Goal: Task Accomplishment & Management: Manage account settings

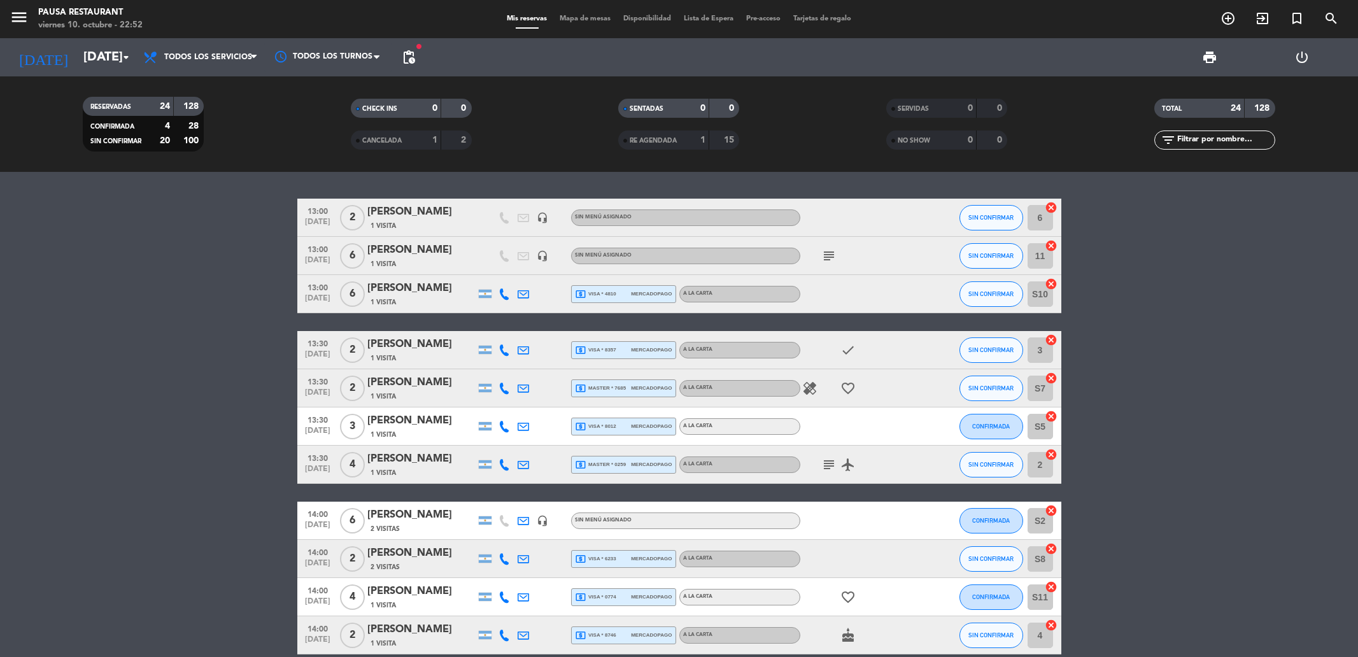
click at [77, 58] on input "[DATE]" at bounding box center [158, 57] width 162 height 28
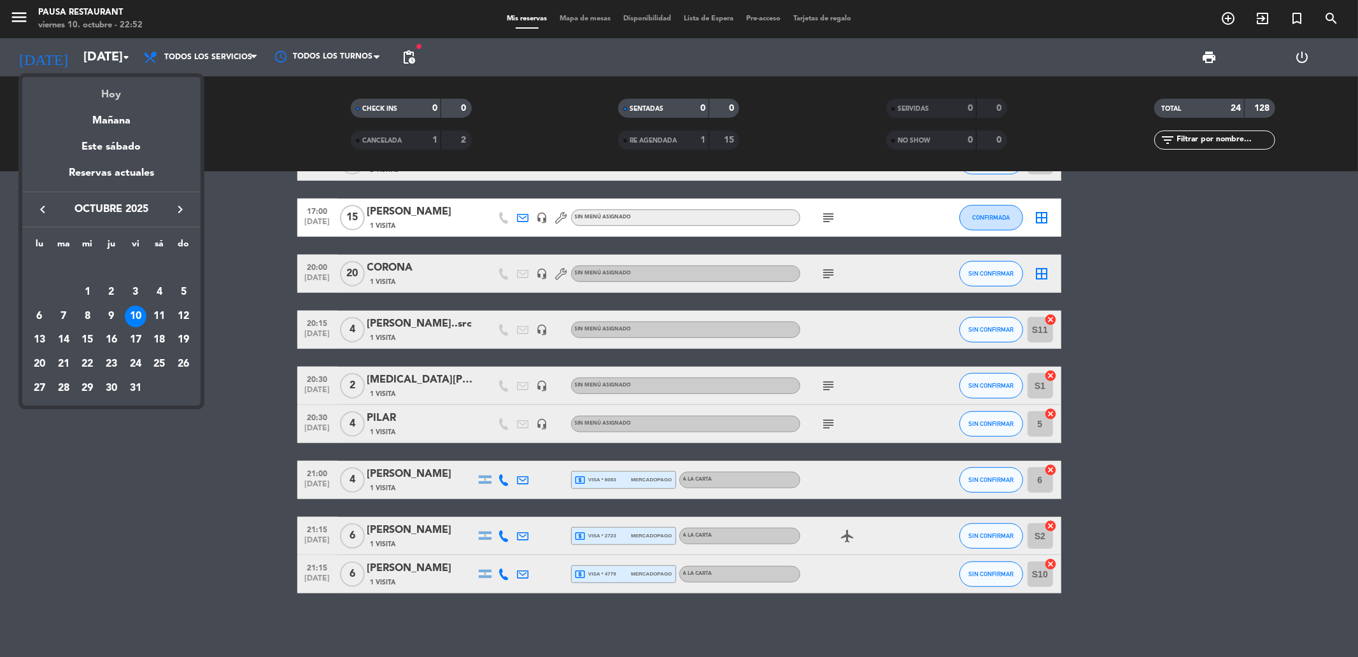
click at [123, 91] on div "Hoy" at bounding box center [111, 90] width 178 height 26
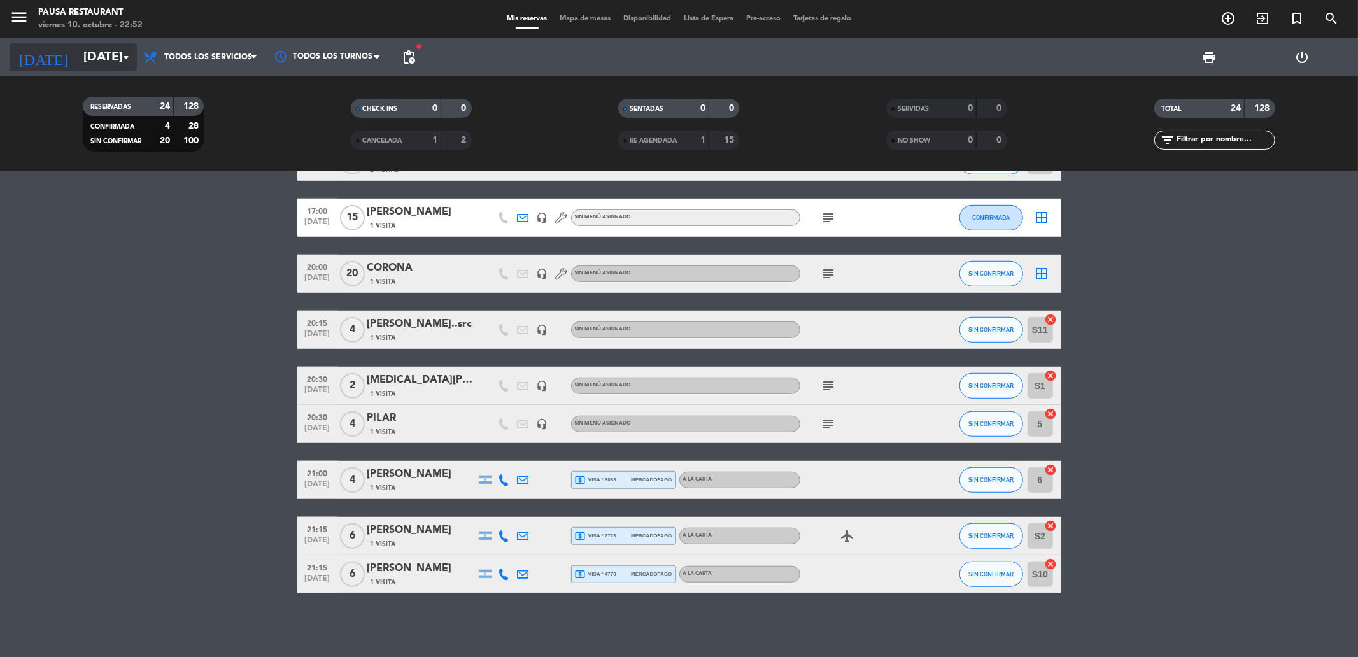
click at [97, 48] on input "[DATE]" at bounding box center [158, 57] width 162 height 28
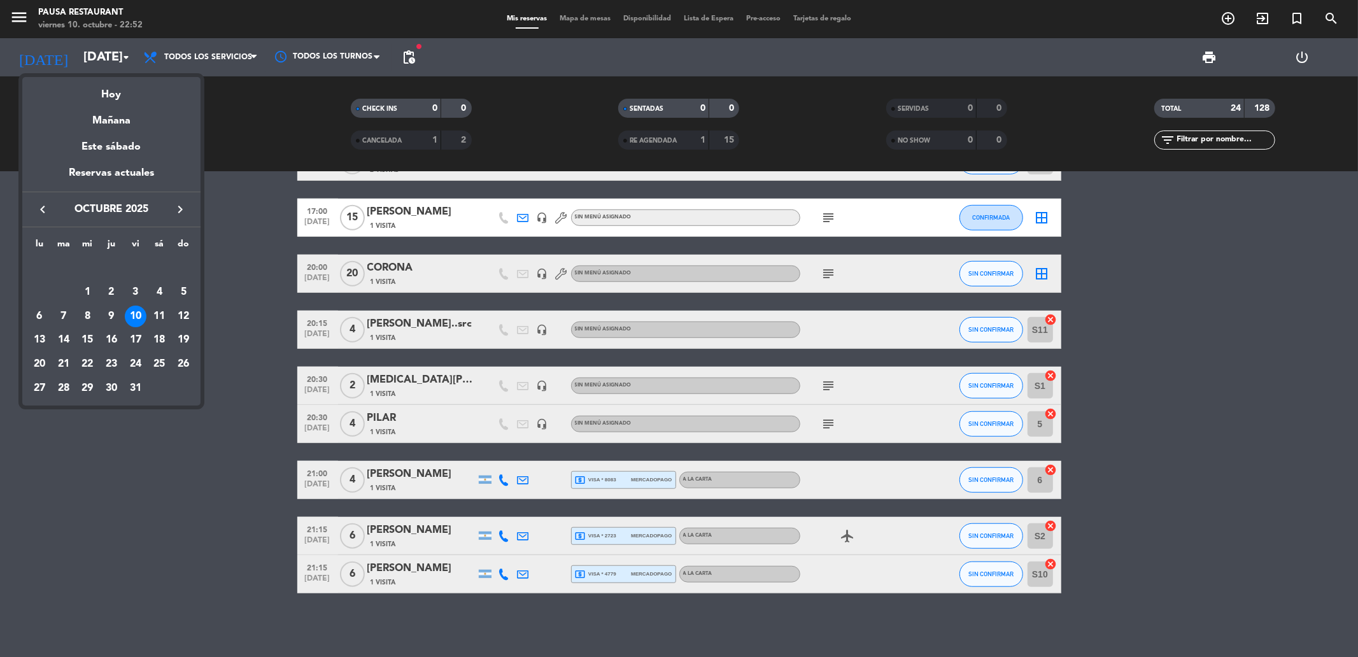
click at [104, 118] on div "Mañana" at bounding box center [111, 116] width 178 height 26
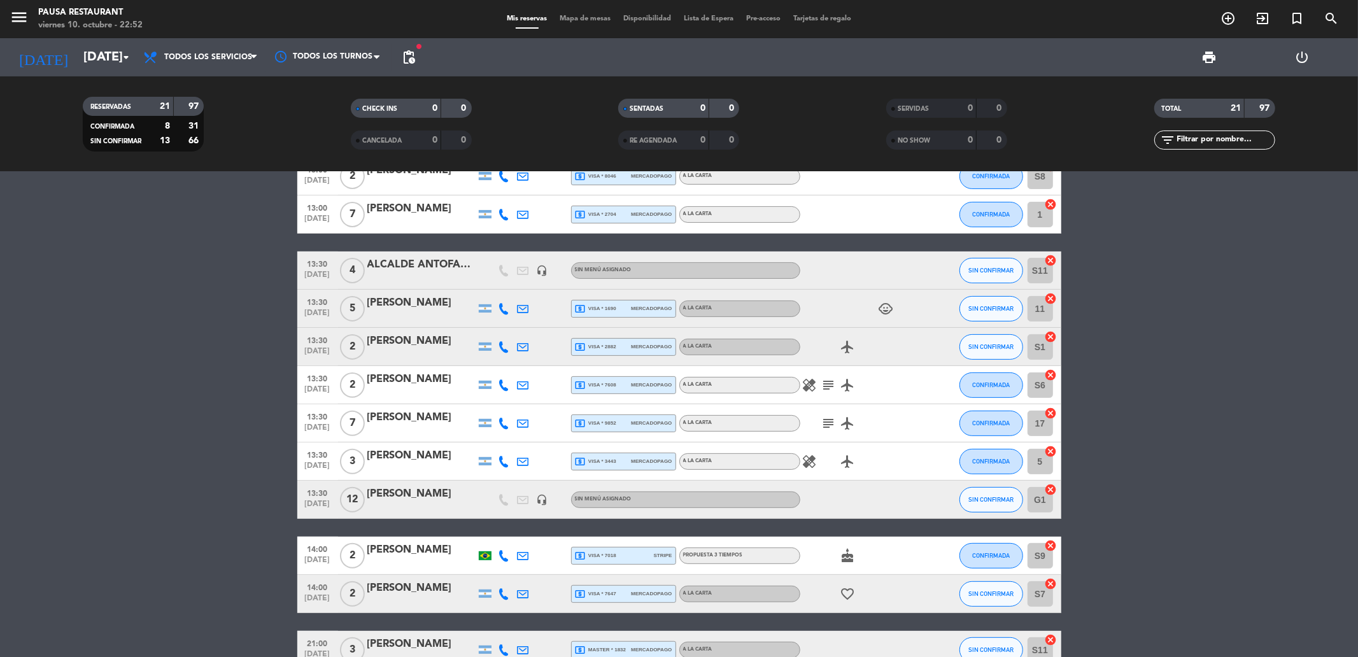
scroll to position [479, 0]
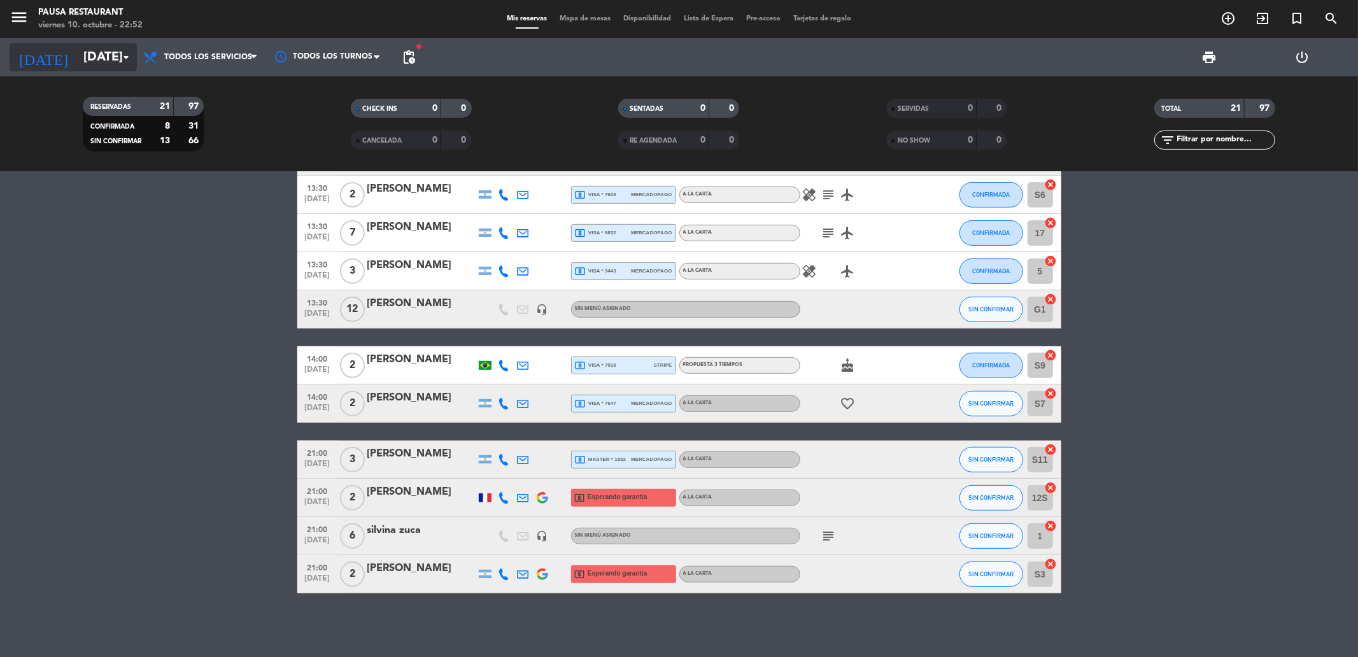
click at [81, 43] on input "[DATE]" at bounding box center [158, 57] width 162 height 28
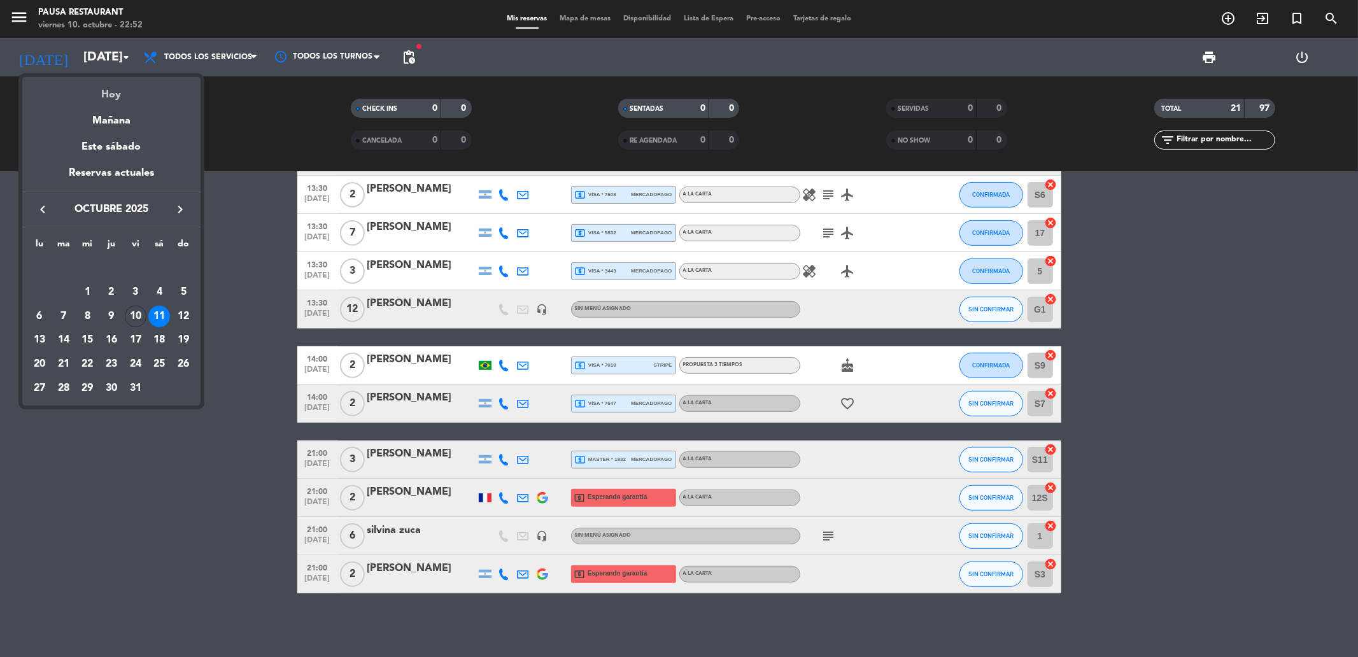
click at [108, 96] on div "Hoy" at bounding box center [111, 90] width 178 height 26
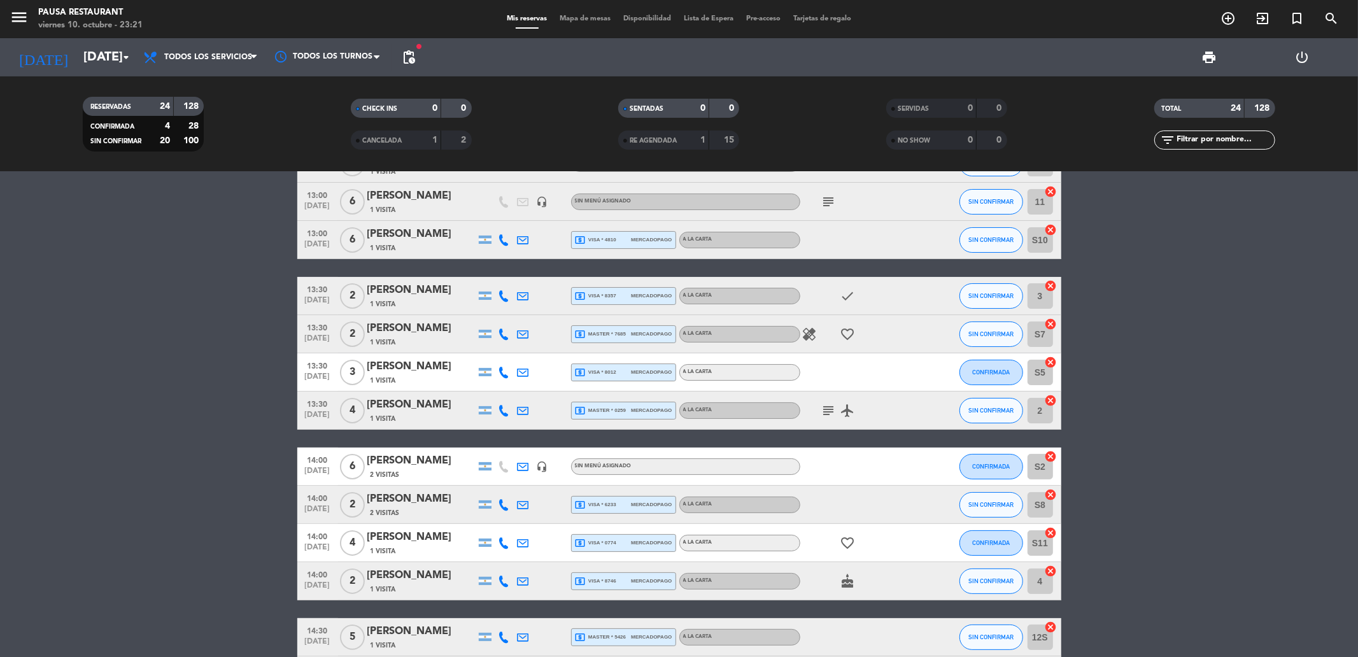
scroll to position [0, 0]
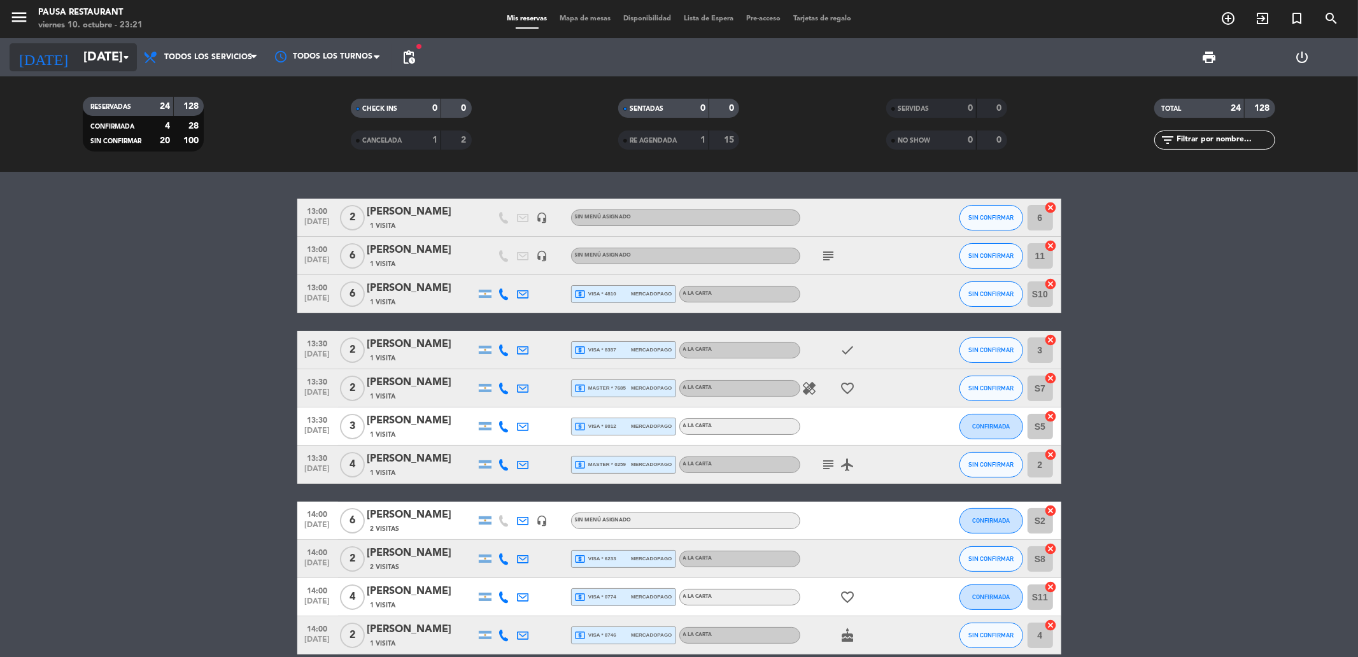
click at [84, 61] on input "[DATE]" at bounding box center [158, 57] width 162 height 28
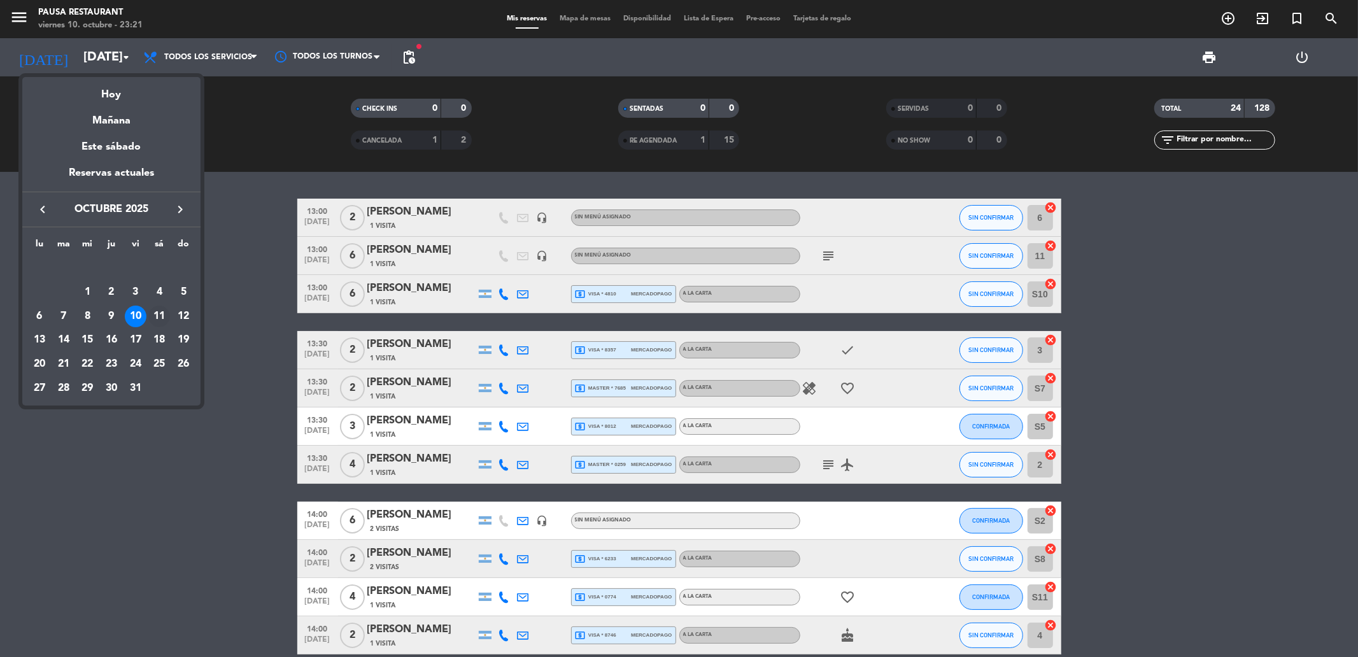
click at [164, 318] on div "11" at bounding box center [159, 317] width 22 height 22
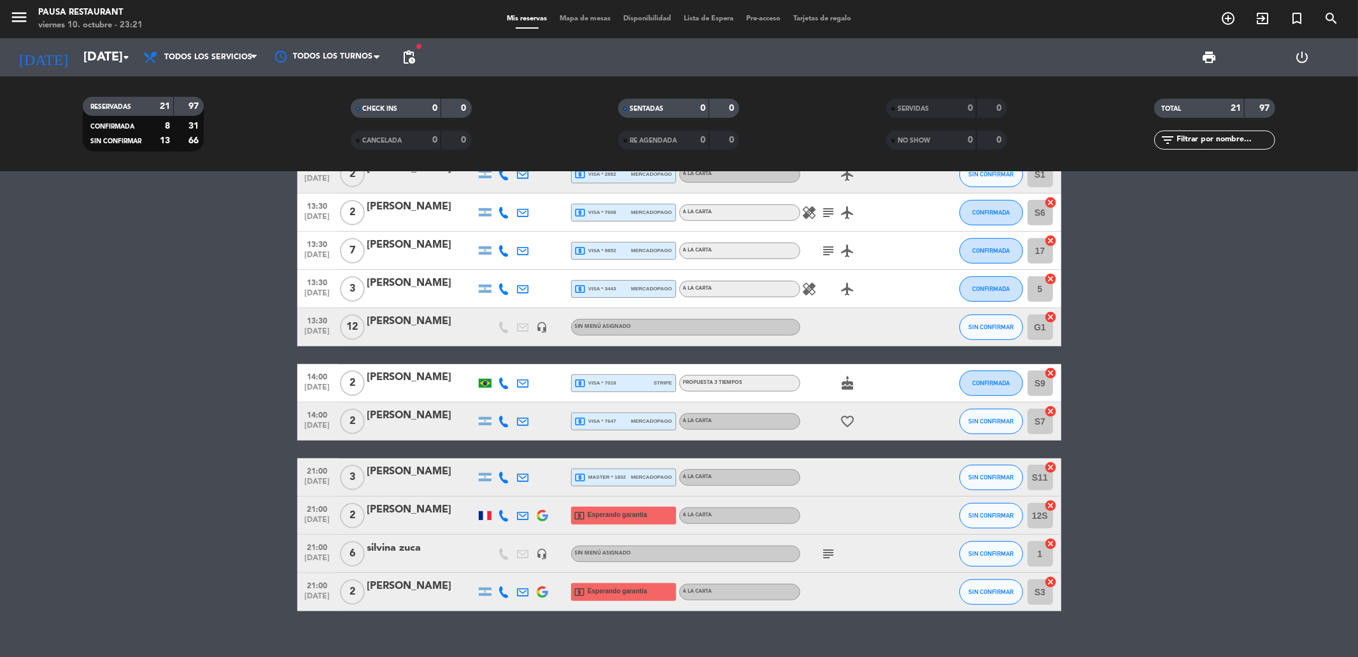
scroll to position [479, 0]
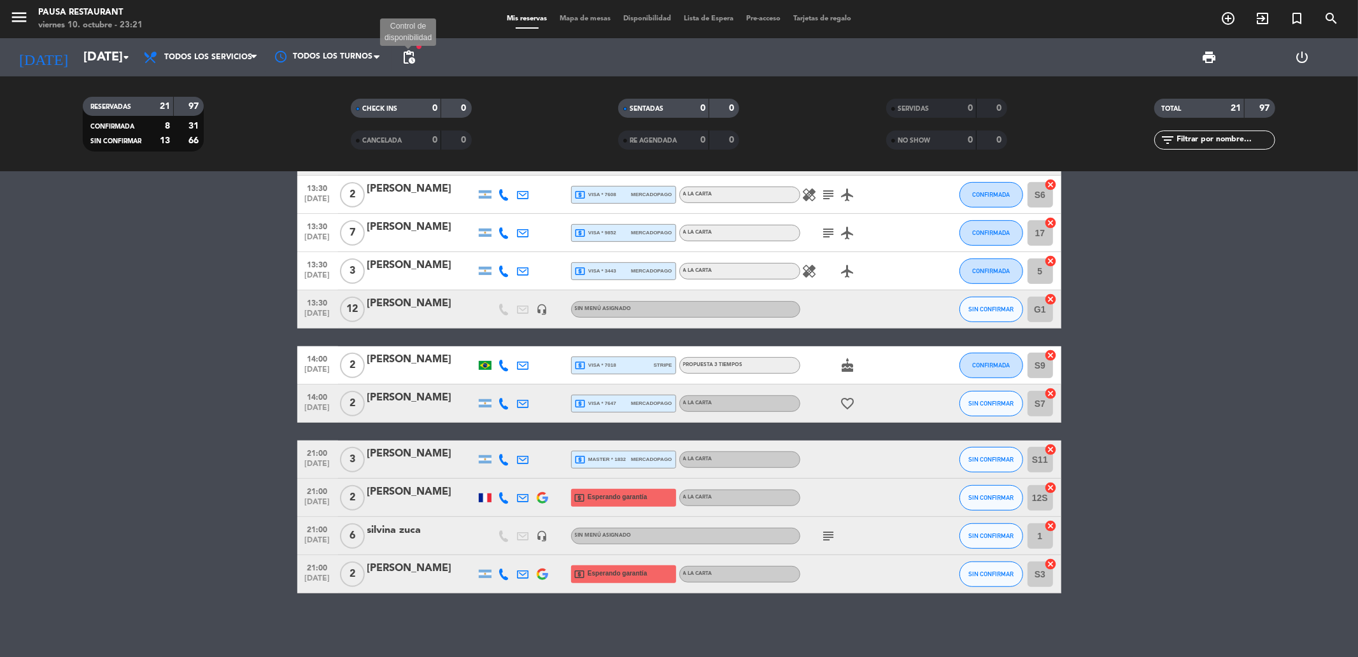
click at [405, 51] on span "pending_actions" at bounding box center [408, 57] width 15 height 15
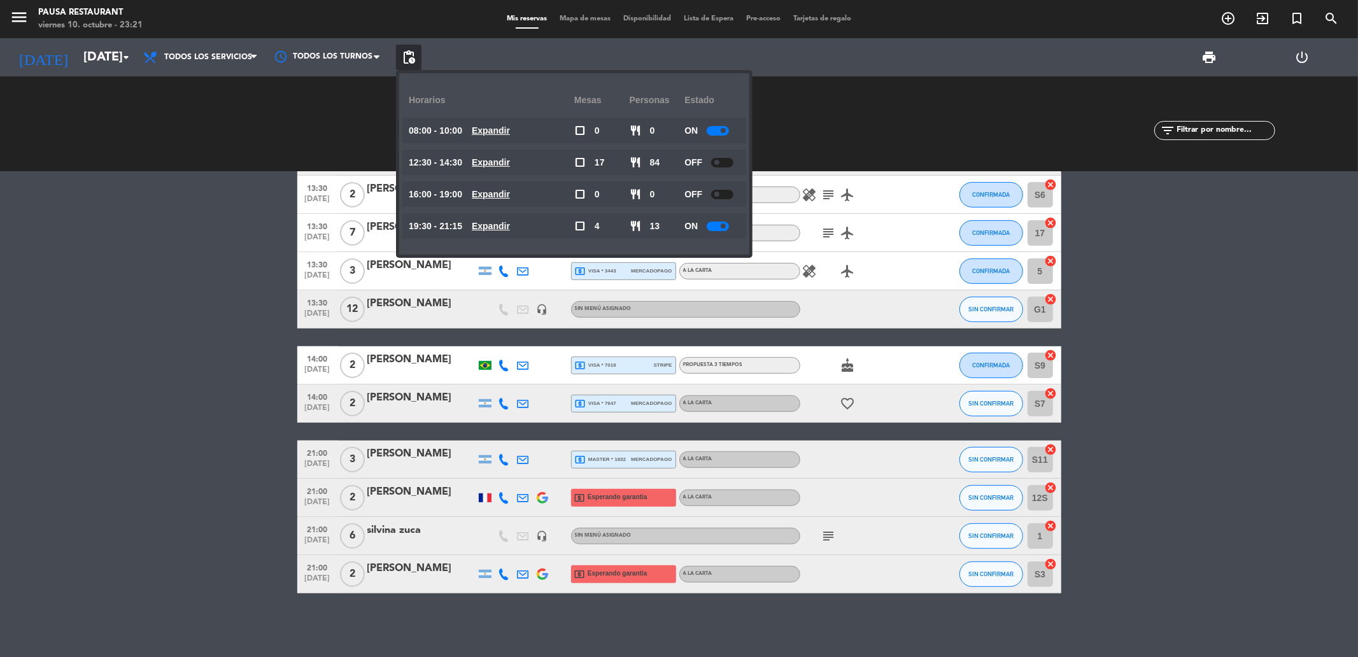
click at [721, 225] on div at bounding box center [718, 227] width 22 height 10
click at [135, 234] on bookings-row "12:30 [DATE] 3 [PERSON_NAME] local_atm visa * 5657 mercadopago A LA CARTA airpl…" at bounding box center [679, 156] width 1358 height 873
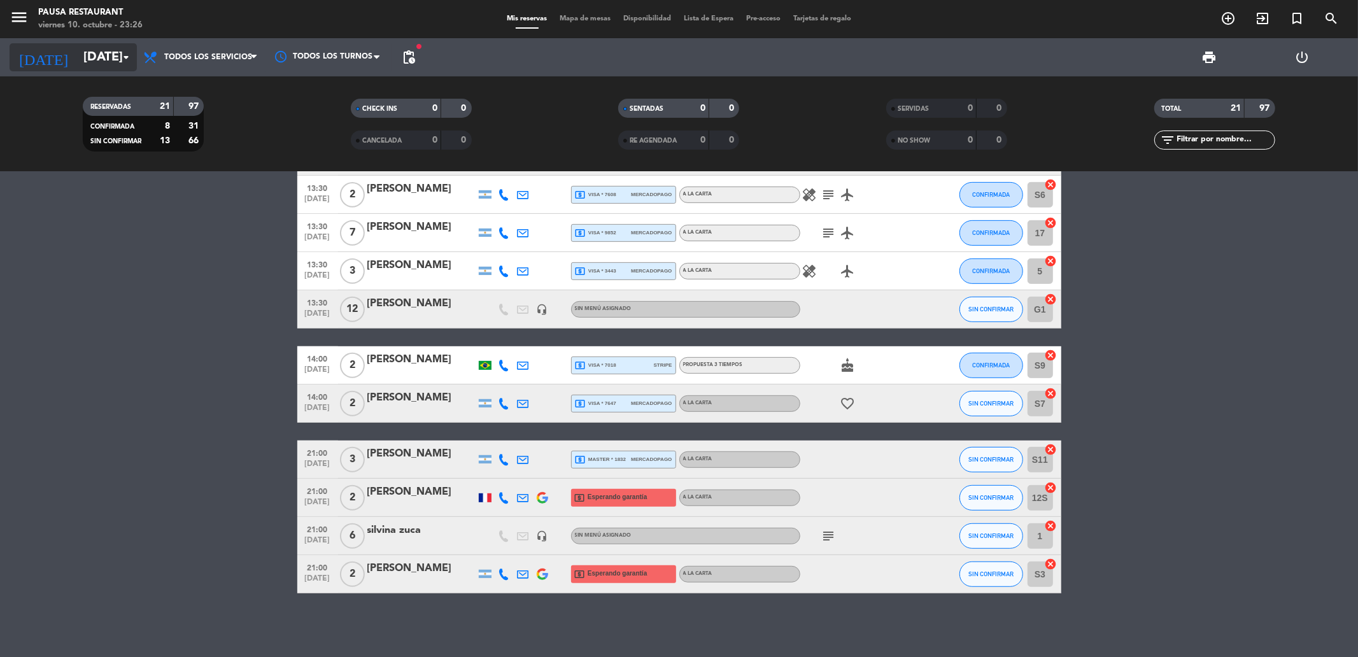
click at [116, 64] on input "[DATE]" at bounding box center [158, 57] width 162 height 28
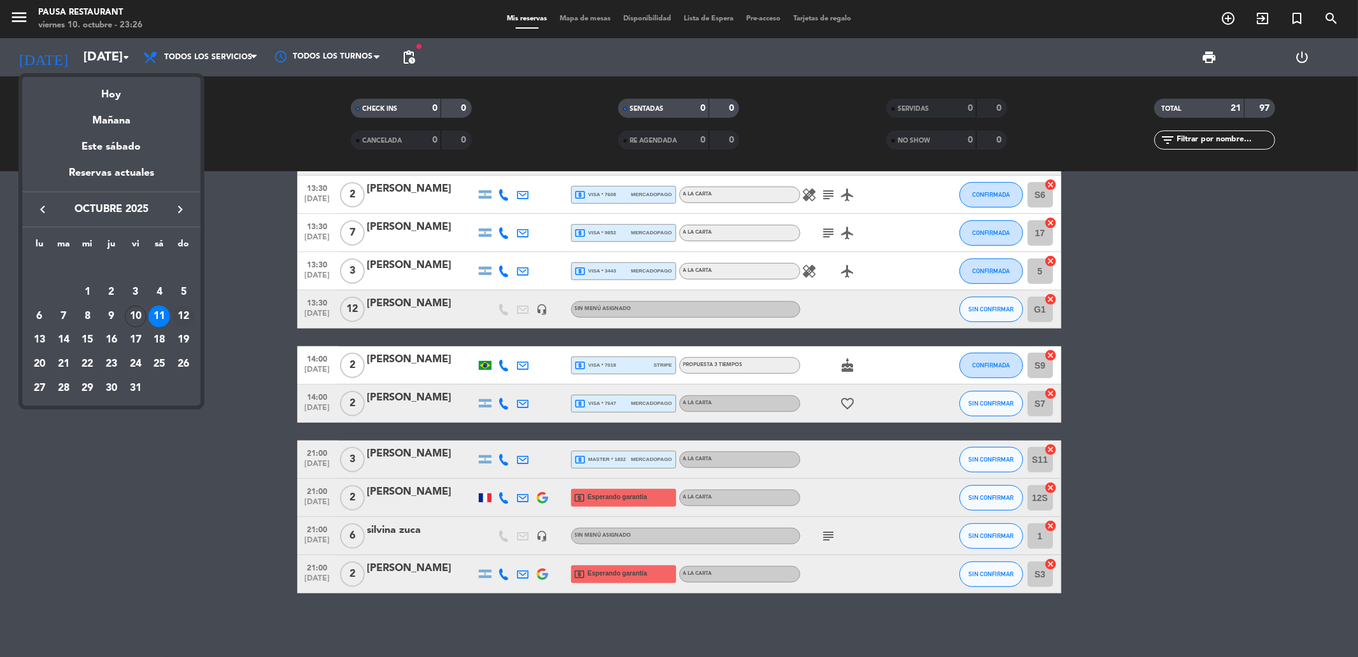
click at [189, 320] on div "12" at bounding box center [183, 317] width 22 height 22
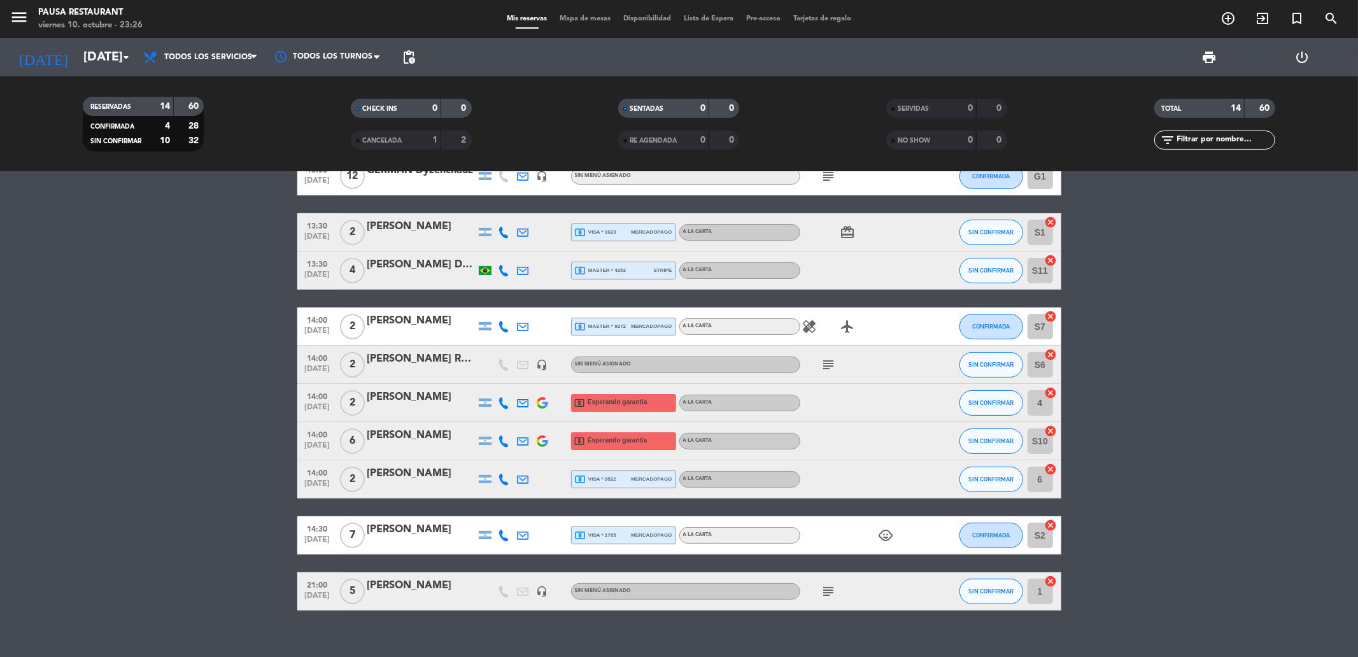
scroll to position [0, 0]
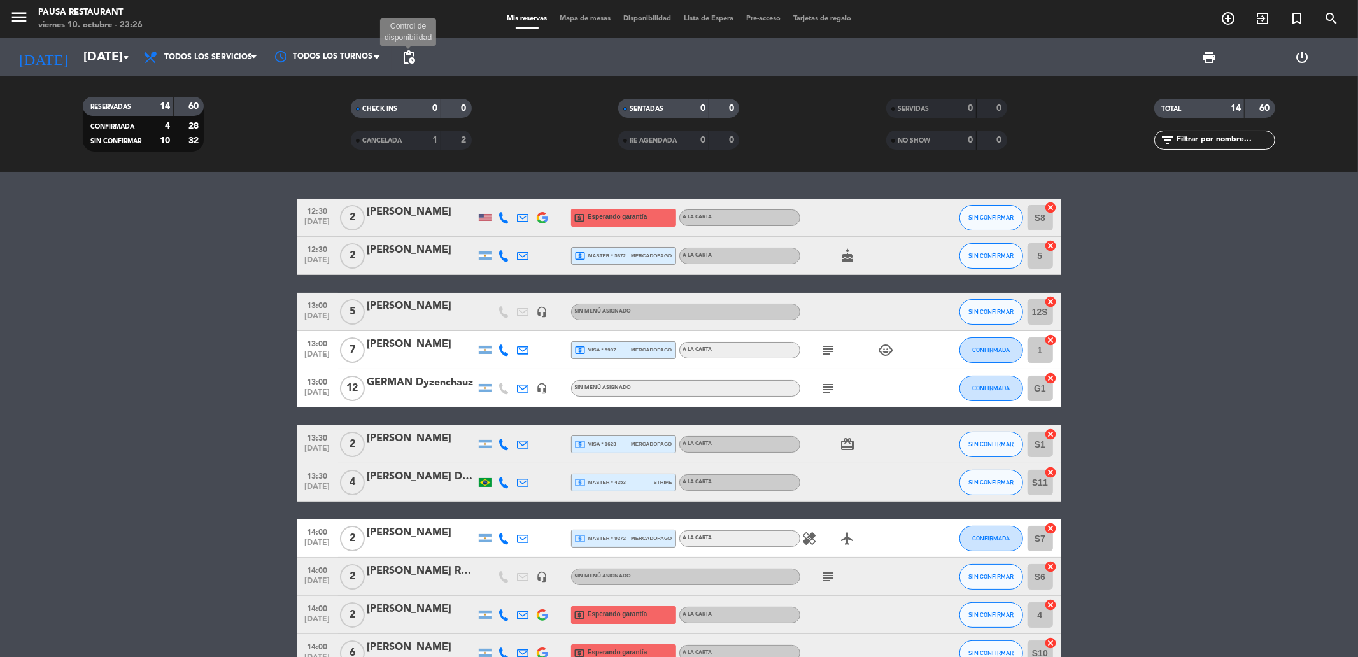
click at [405, 58] on span "pending_actions" at bounding box center [408, 57] width 15 height 15
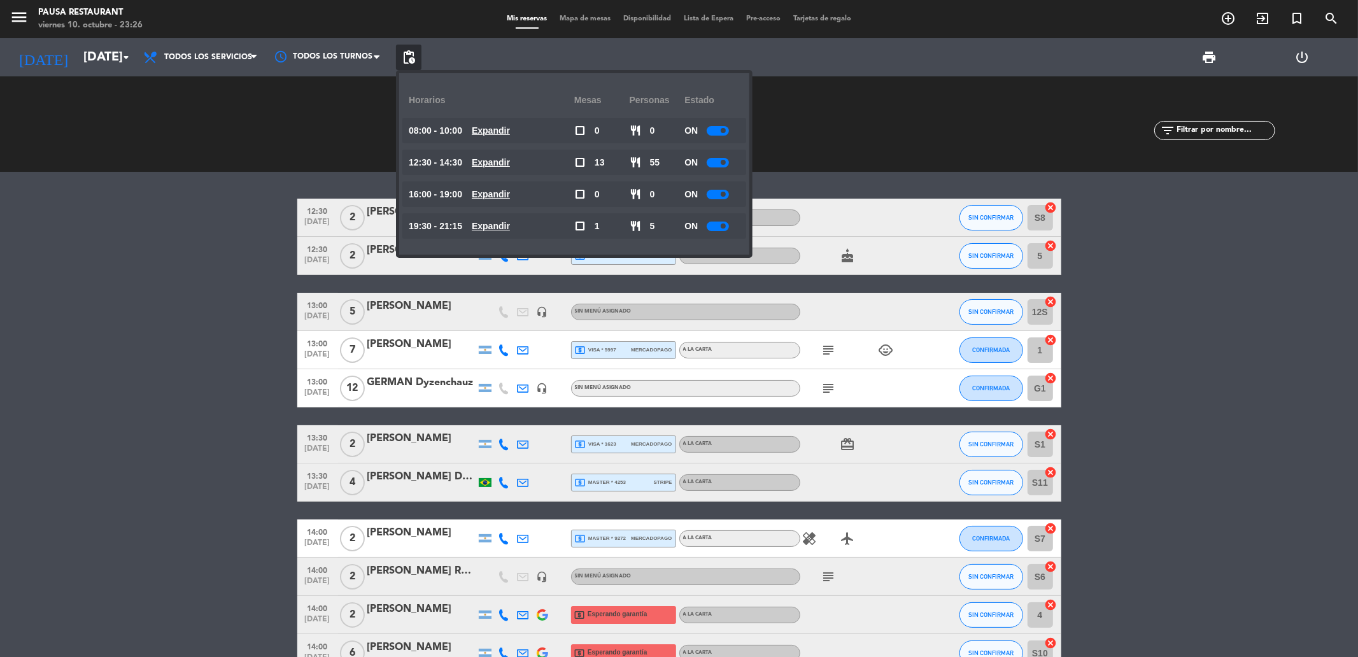
click at [720, 161] on div at bounding box center [718, 163] width 22 height 10
click at [164, 222] on bookings-row "12:30 [DATE] 2 [PERSON_NAME] local_atm Esperando garantía A LA CARTA SIN CONFIR…" at bounding box center [679, 511] width 1358 height 624
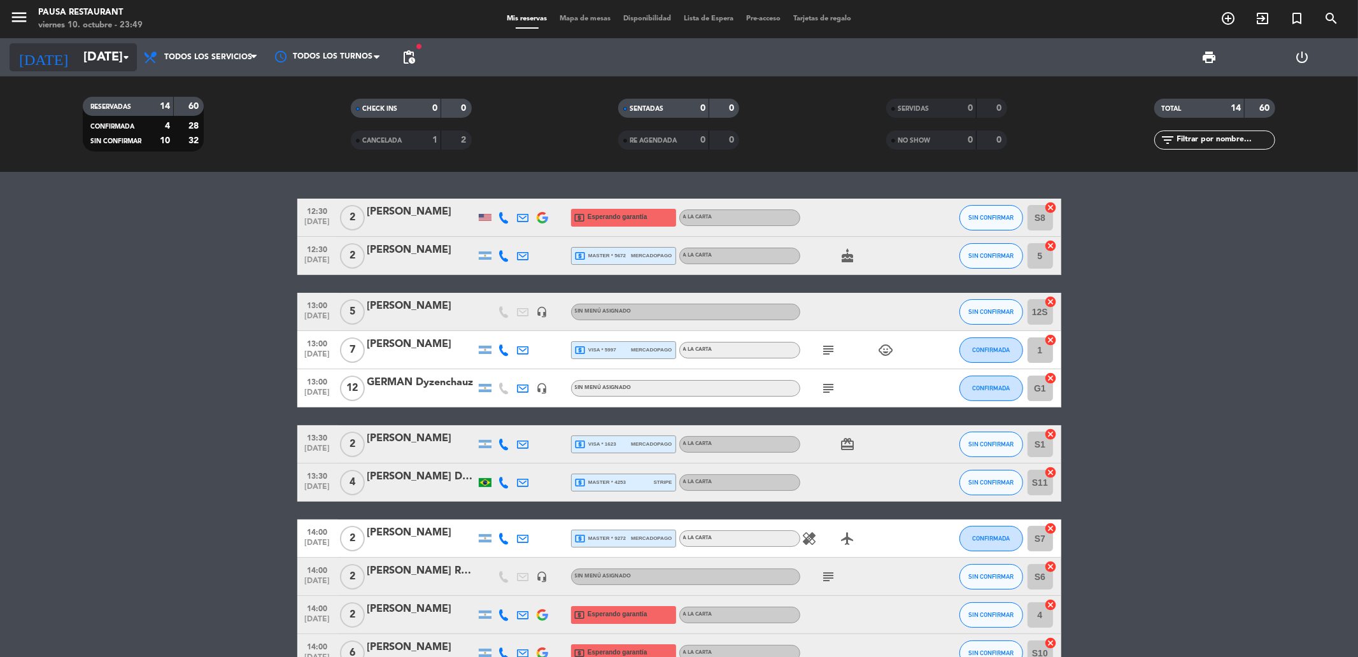
click at [116, 61] on input "[DATE]" at bounding box center [158, 57] width 162 height 28
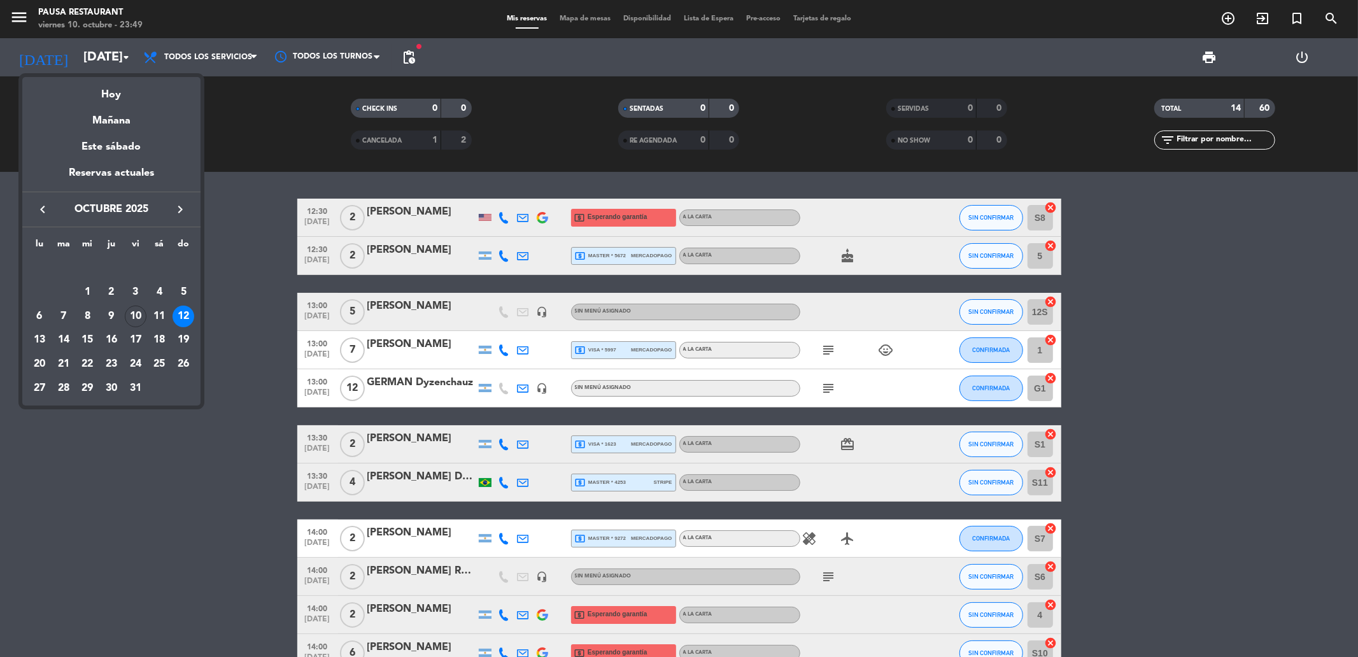
click at [120, 91] on div "Hoy" at bounding box center [111, 90] width 178 height 26
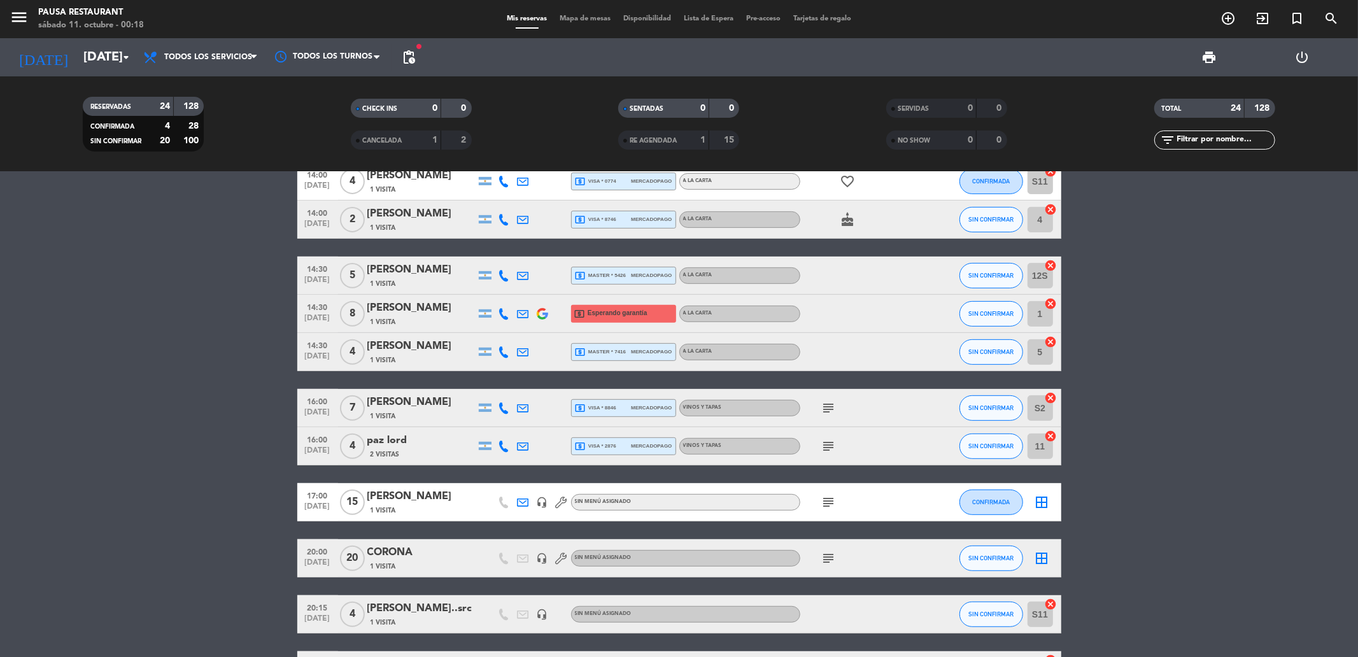
scroll to position [424, 0]
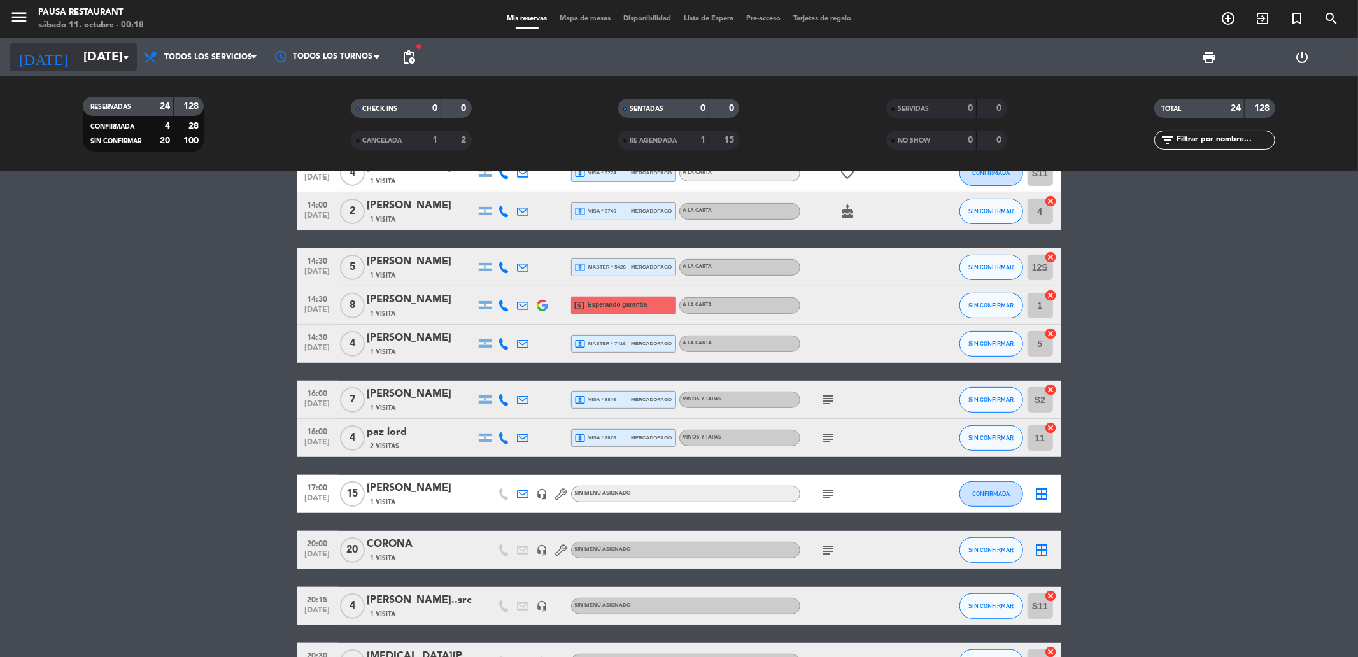
click at [80, 52] on input "[DATE]" at bounding box center [158, 57] width 162 height 28
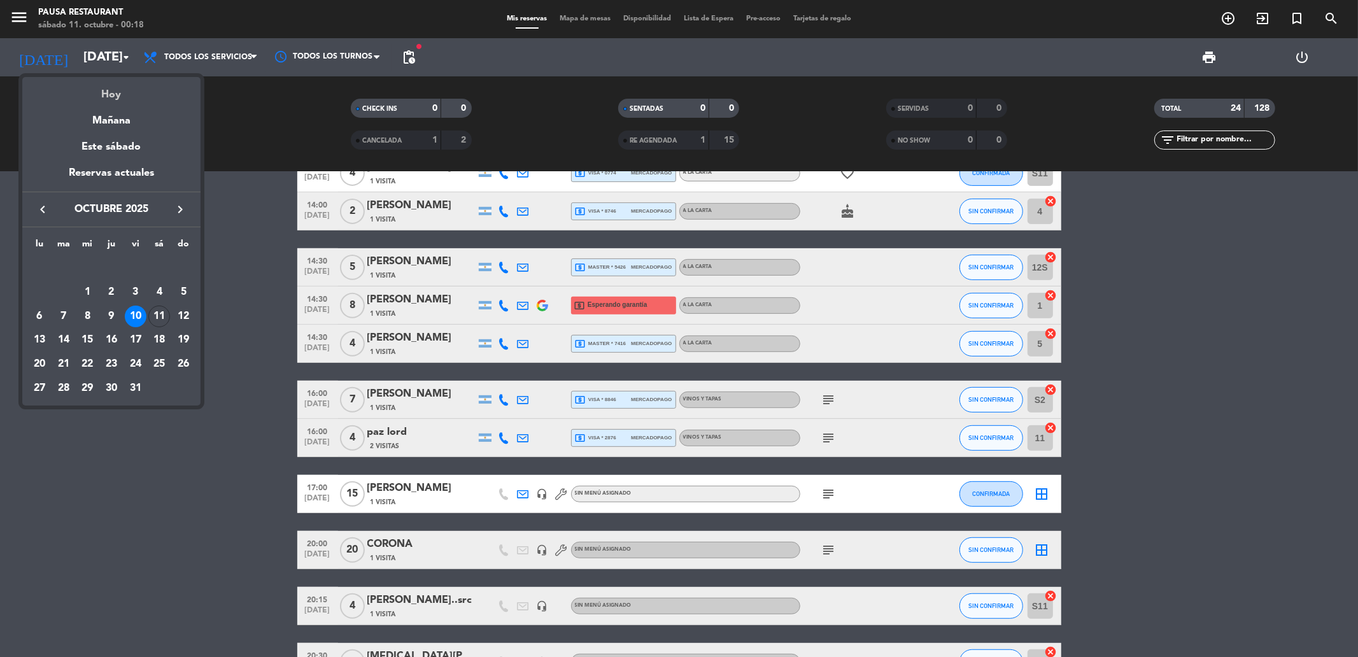
click at [110, 81] on div "Hoy" at bounding box center [111, 90] width 178 height 26
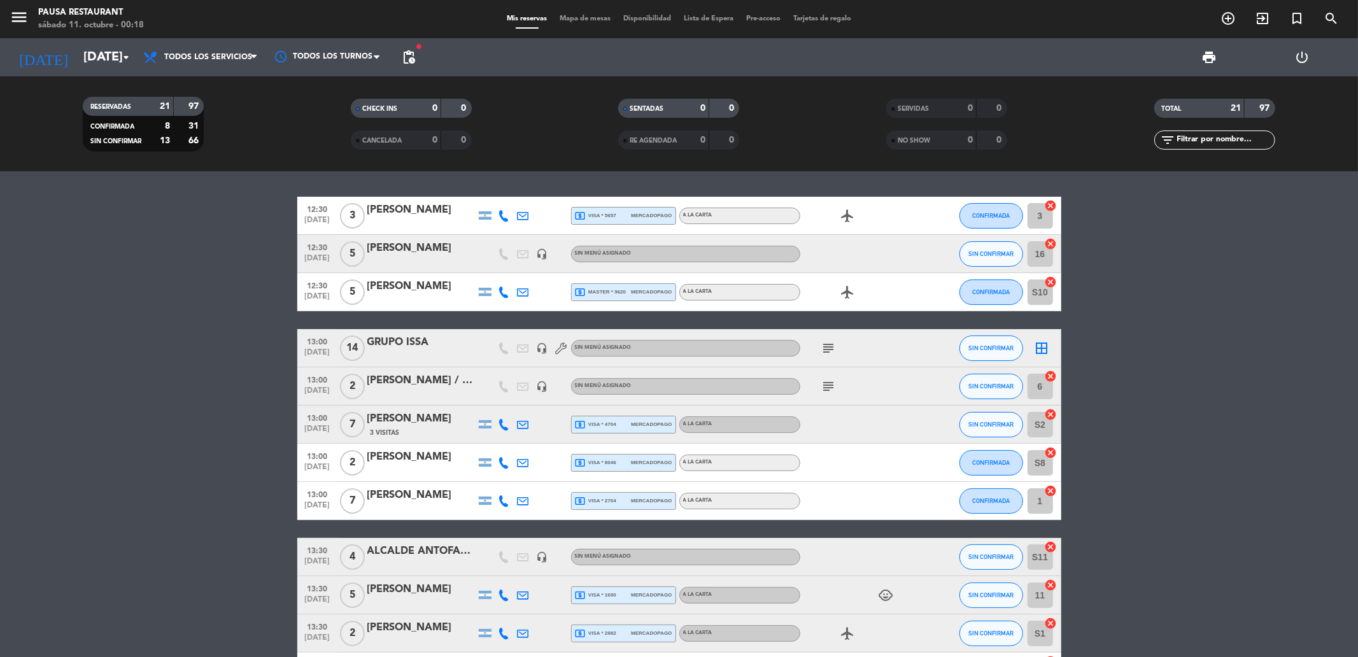
scroll to position [0, 0]
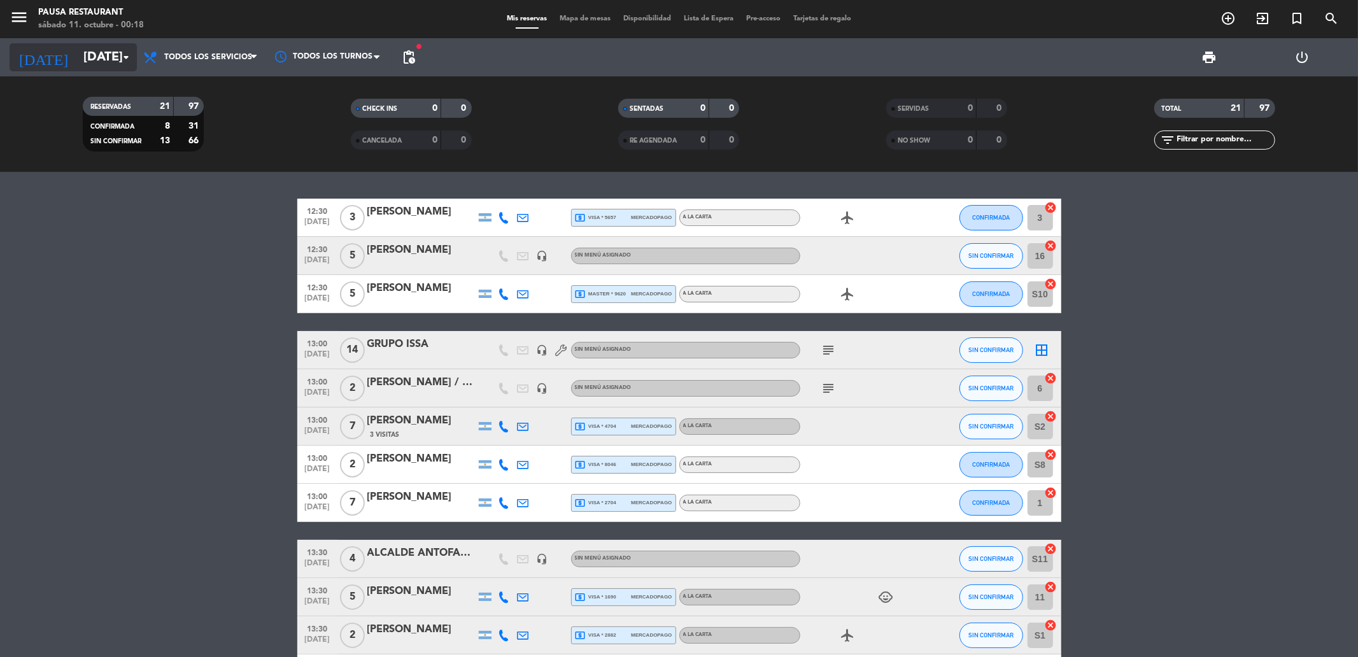
click at [94, 55] on input "[DATE]" at bounding box center [158, 57] width 162 height 28
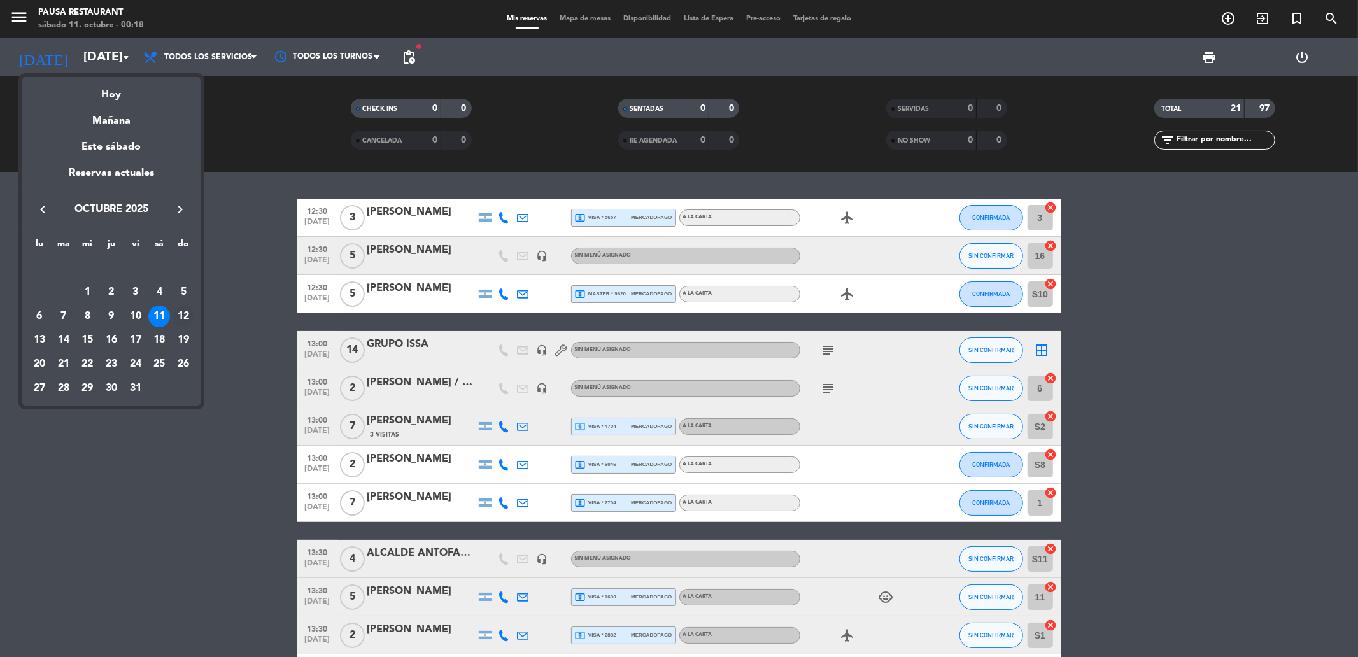
click at [185, 319] on div "12" at bounding box center [183, 317] width 22 height 22
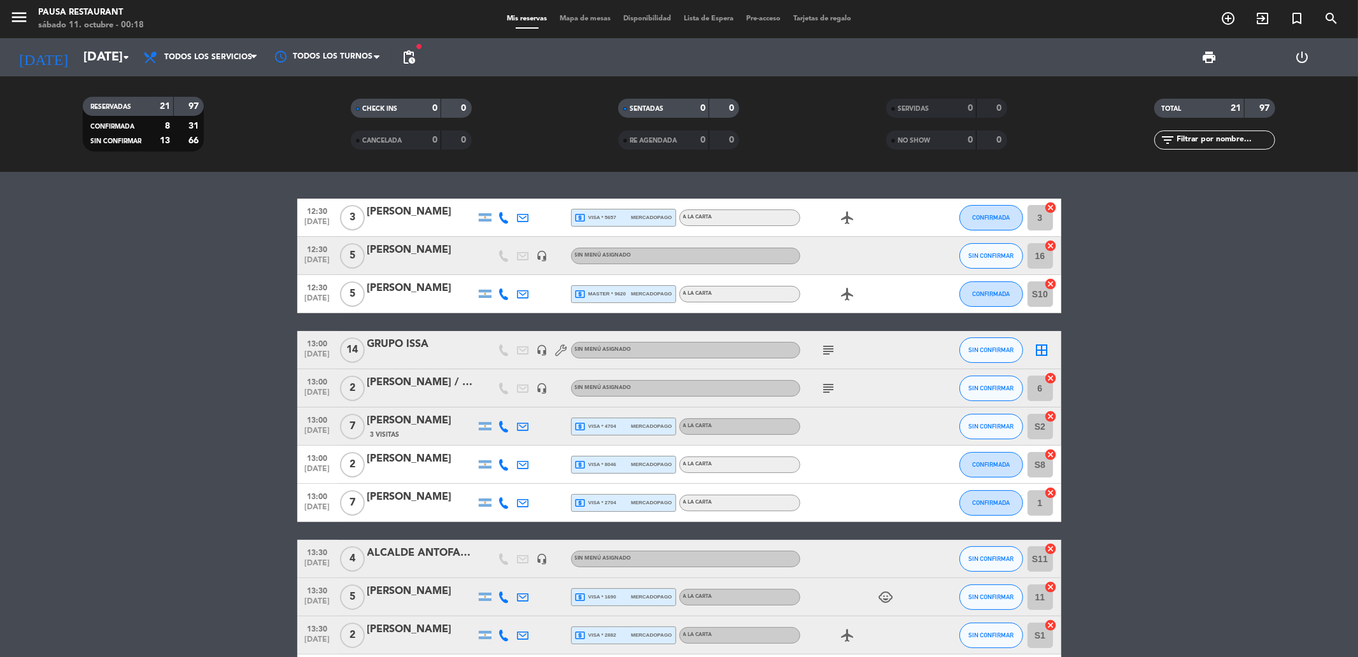
type input "[DATE]"
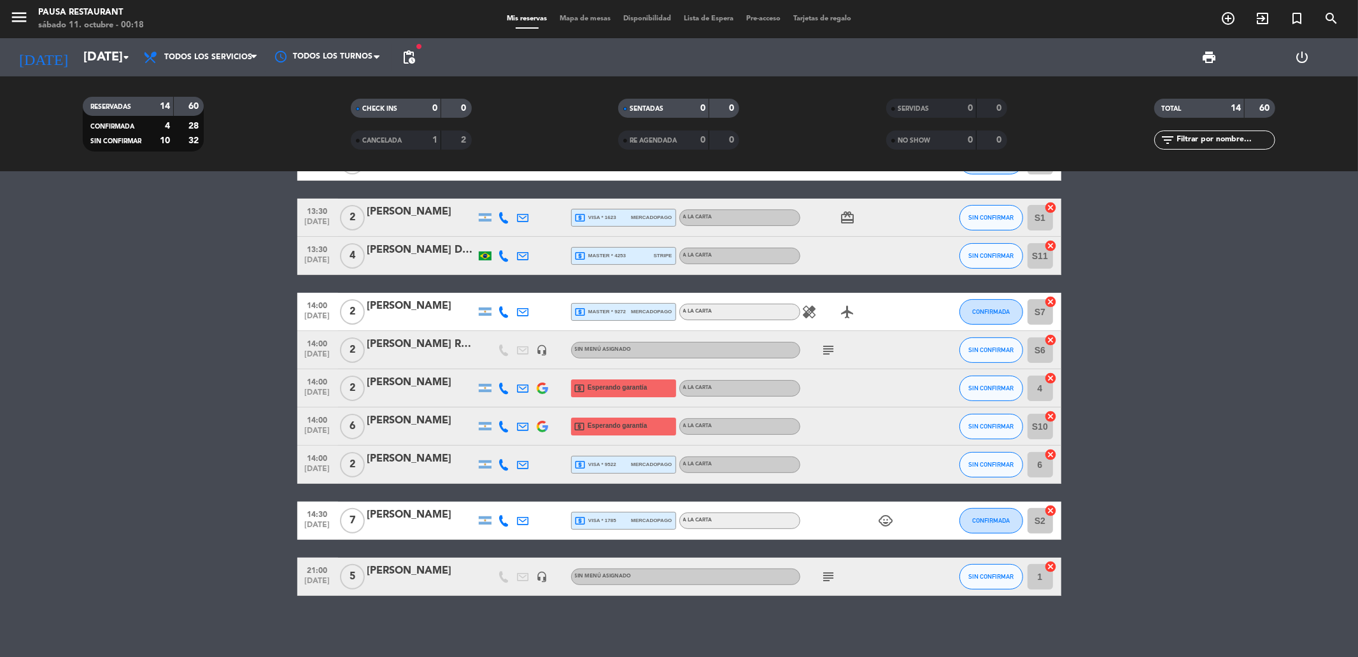
scroll to position [229, 0]
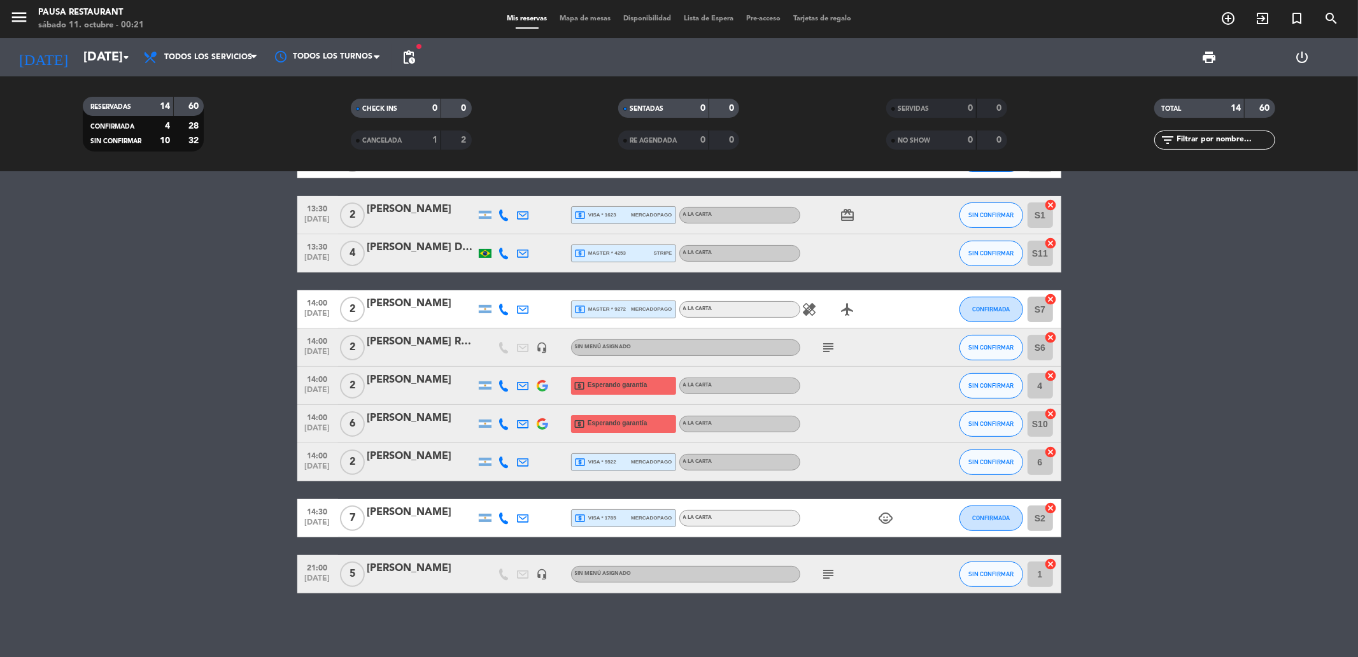
click at [218, 395] on bookings-row "12:30 [DATE] 2 [PERSON_NAME] local_atm Esperando garantía A LA CARTA SIN CONFIR…" at bounding box center [679, 281] width 1358 height 624
